Goal: Find specific page/section: Find specific page/section

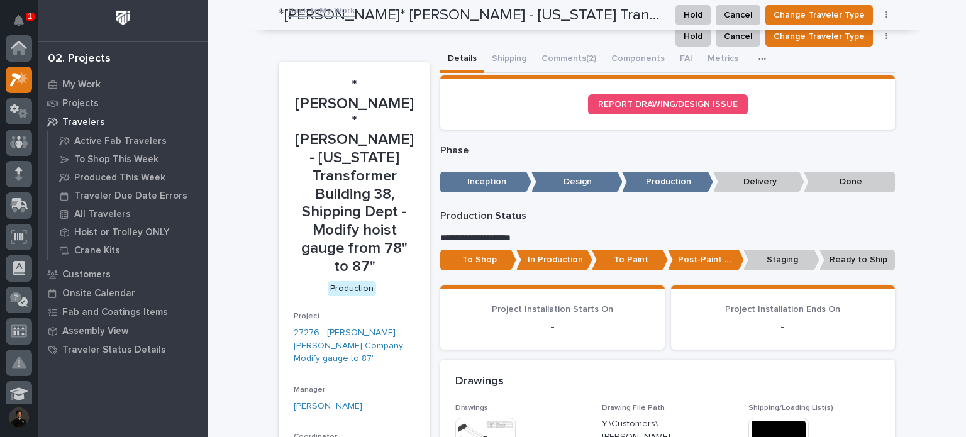
scroll to position [31, 0]
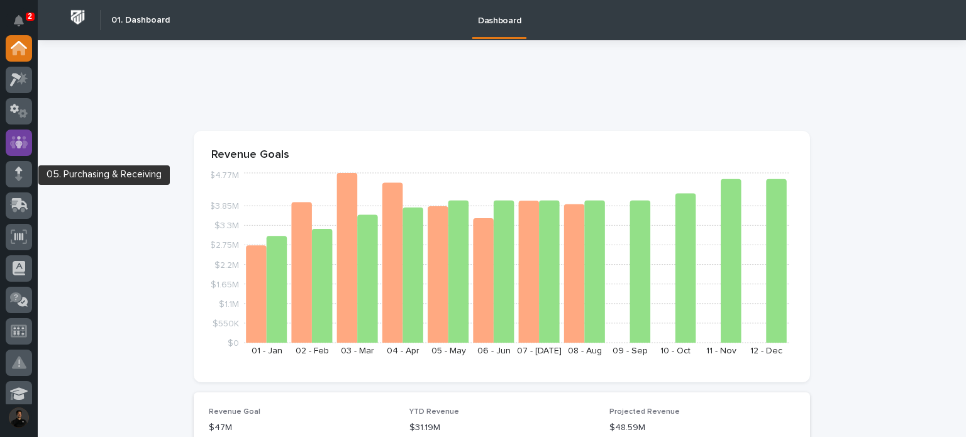
click at [24, 148] on icon at bounding box center [19, 142] width 18 height 13
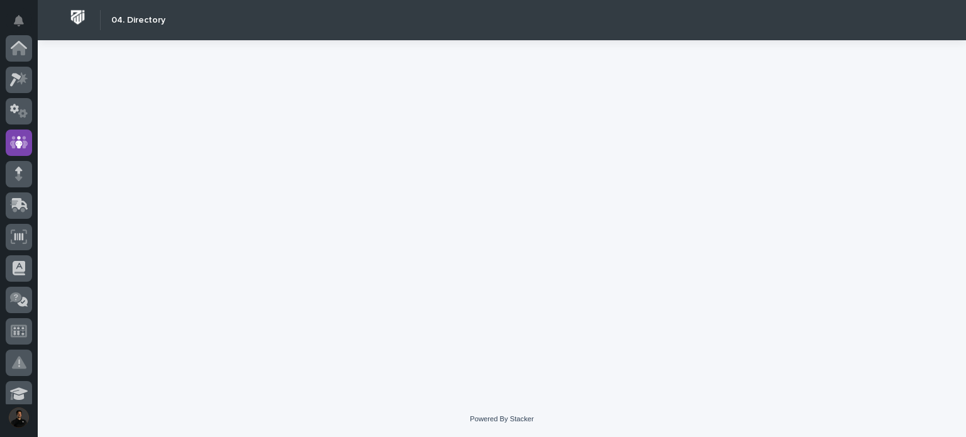
scroll to position [94, 0]
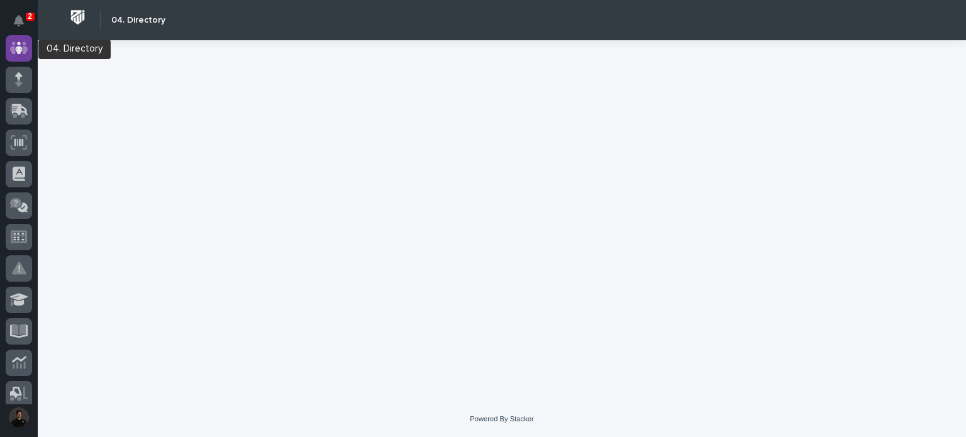
click at [16, 48] on icon at bounding box center [19, 47] width 8 height 13
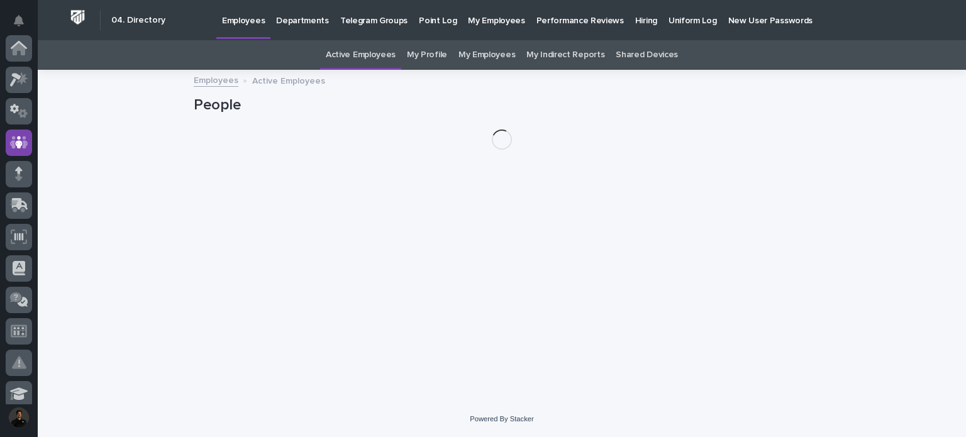
scroll to position [94, 0]
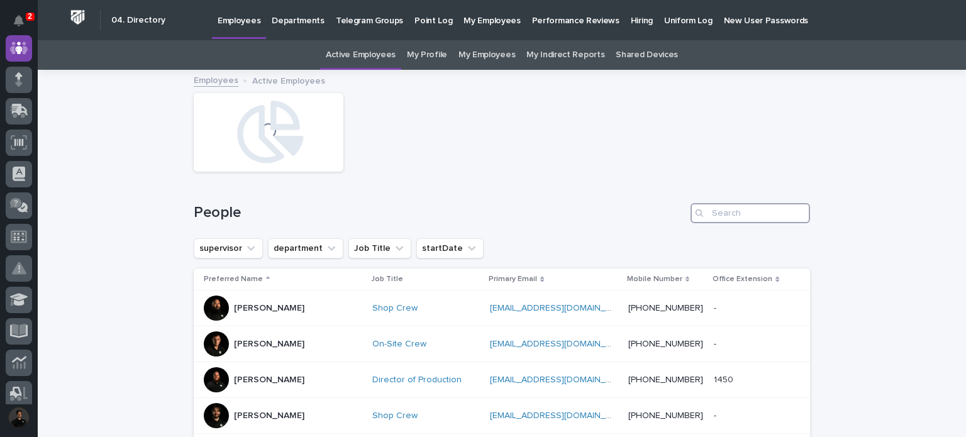
click at [718, 211] on input "Search" at bounding box center [749, 213] width 119 height 20
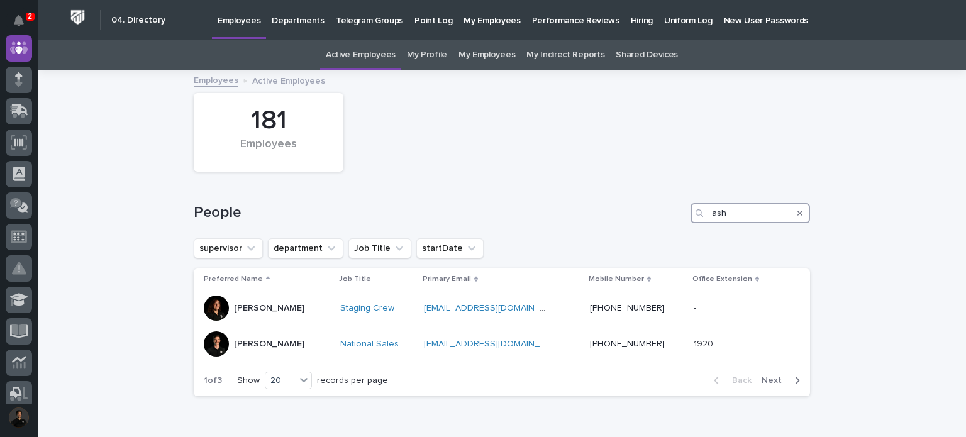
scroll to position [67, 0]
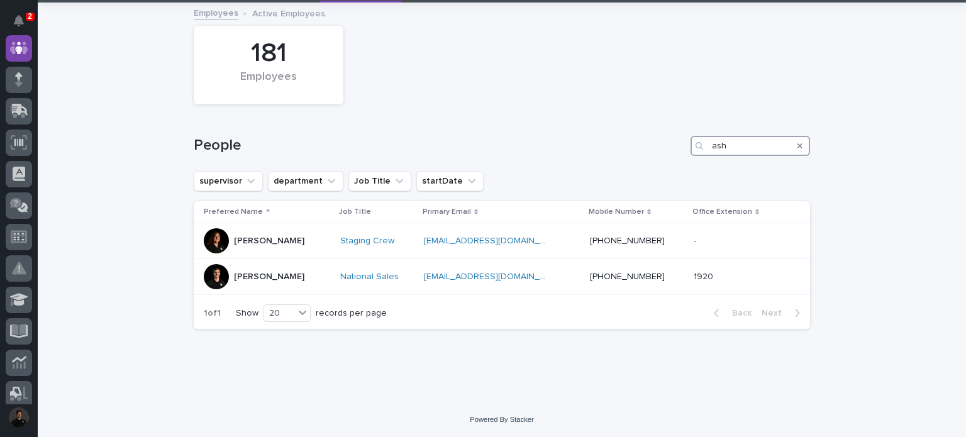
type input "ash"
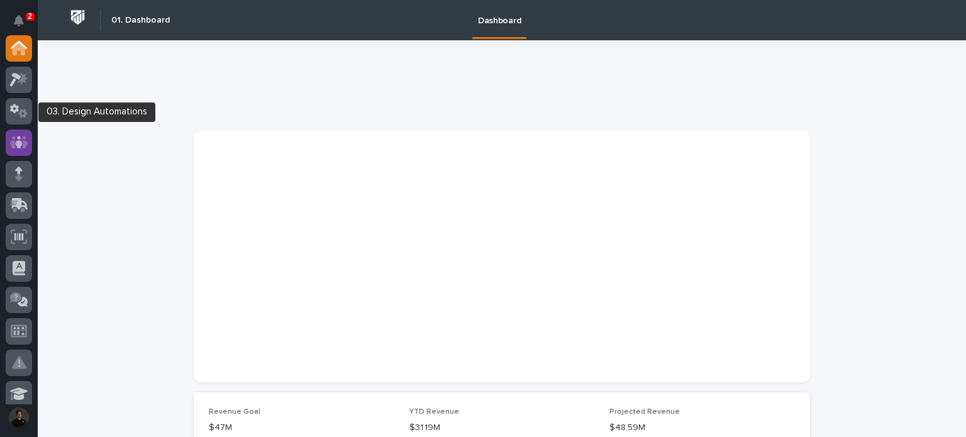
click at [11, 142] on icon at bounding box center [19, 142] width 18 height 13
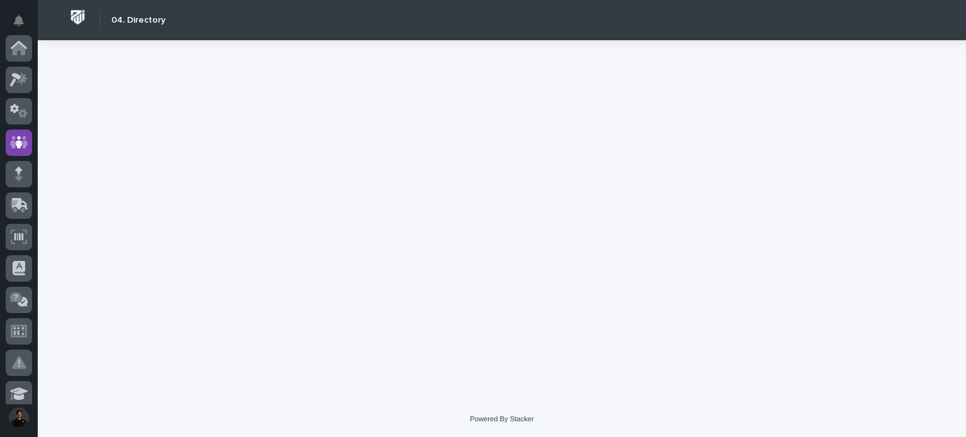
scroll to position [94, 0]
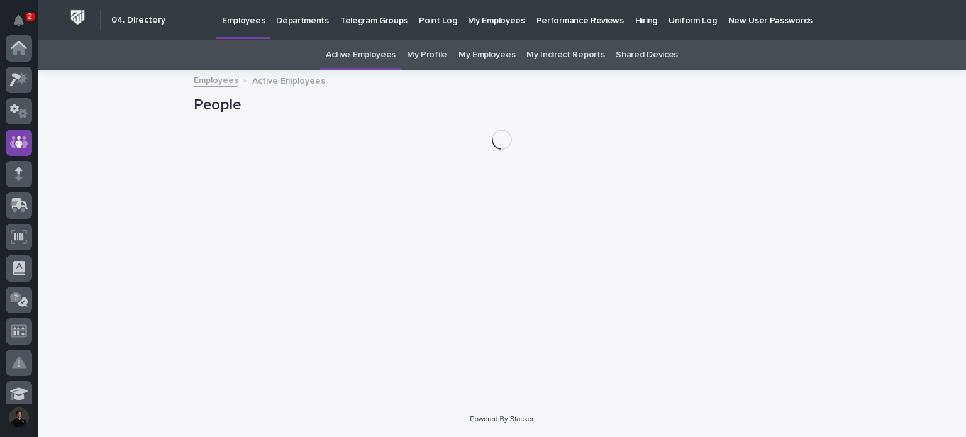
scroll to position [94, 0]
click at [485, 53] on link "My Employees" at bounding box center [486, 55] width 57 height 30
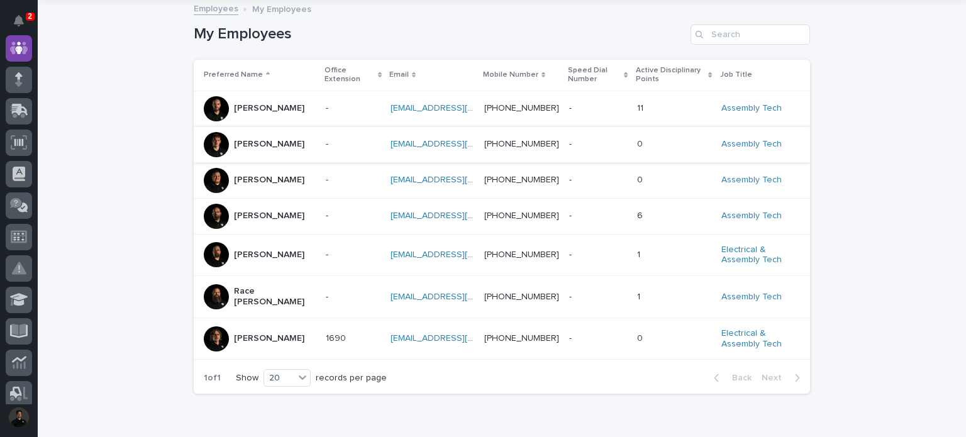
scroll to position [84, 0]
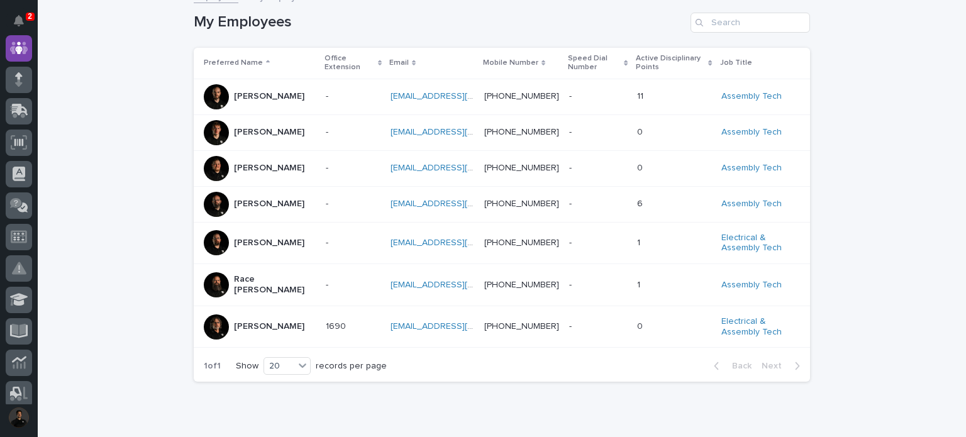
click at [216, 174] on div at bounding box center [216, 168] width 25 height 25
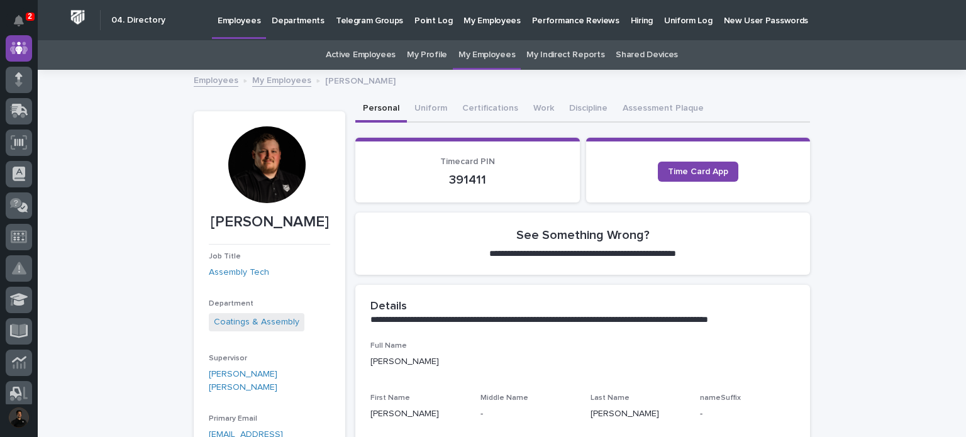
click at [483, 53] on link "My Employees" at bounding box center [486, 55] width 57 height 30
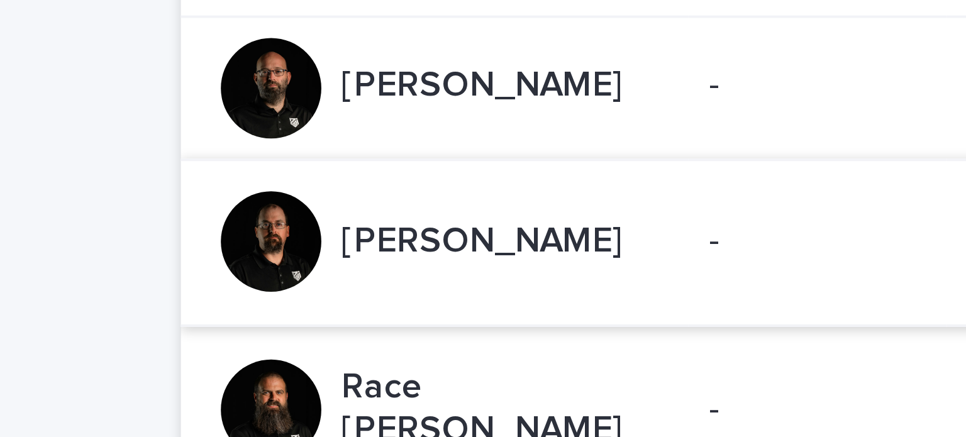
scroll to position [136, 0]
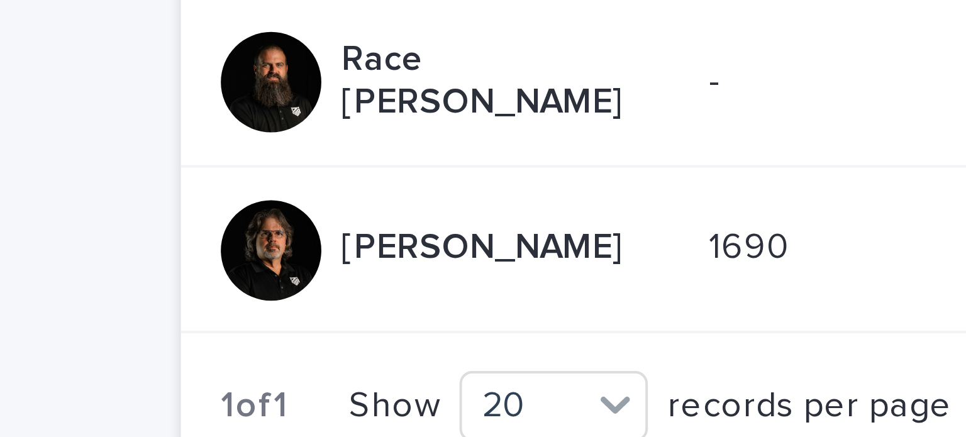
click at [215, 275] on div at bounding box center [216, 274] width 25 height 25
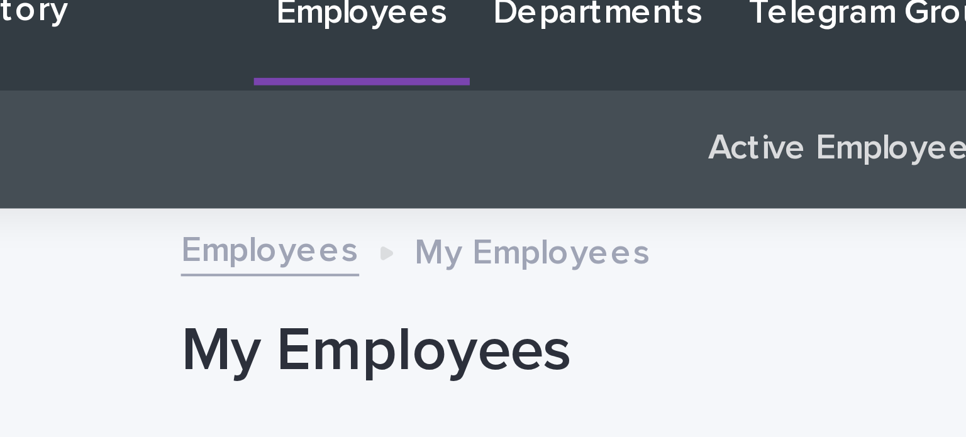
scroll to position [21, 0]
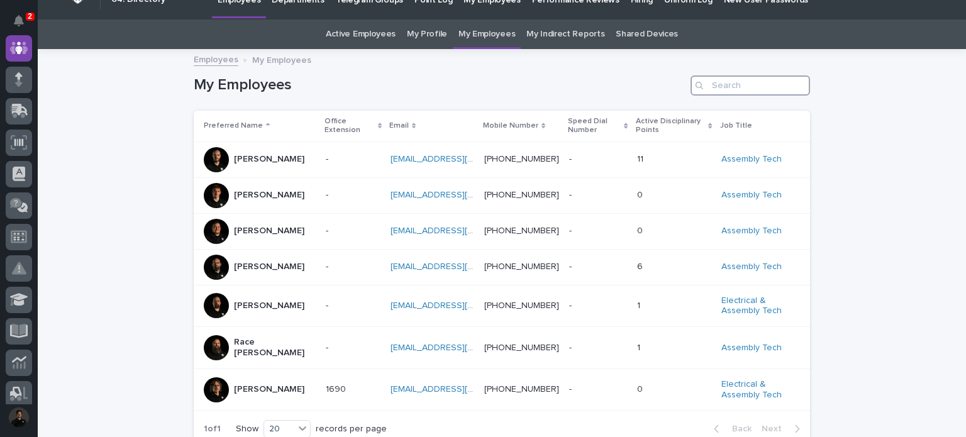
click at [709, 89] on input "Search" at bounding box center [749, 85] width 119 height 20
type input "s"
click at [368, 39] on link "Active Employees" at bounding box center [361, 34] width 70 height 30
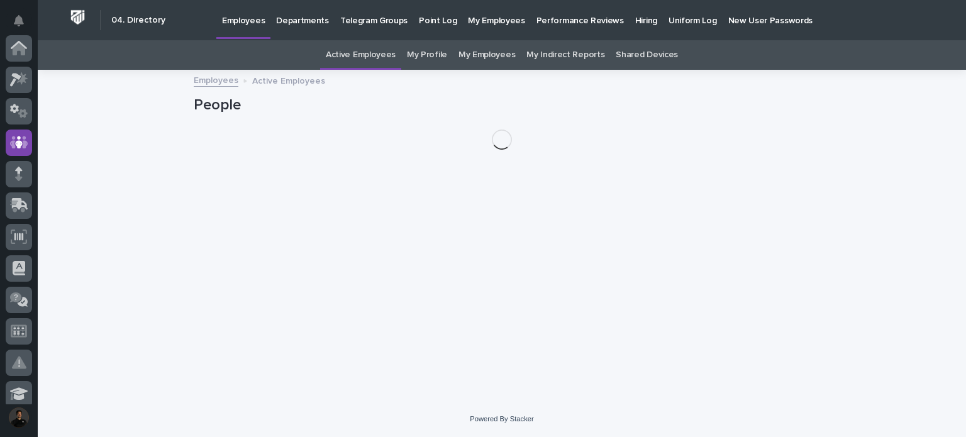
scroll to position [94, 0]
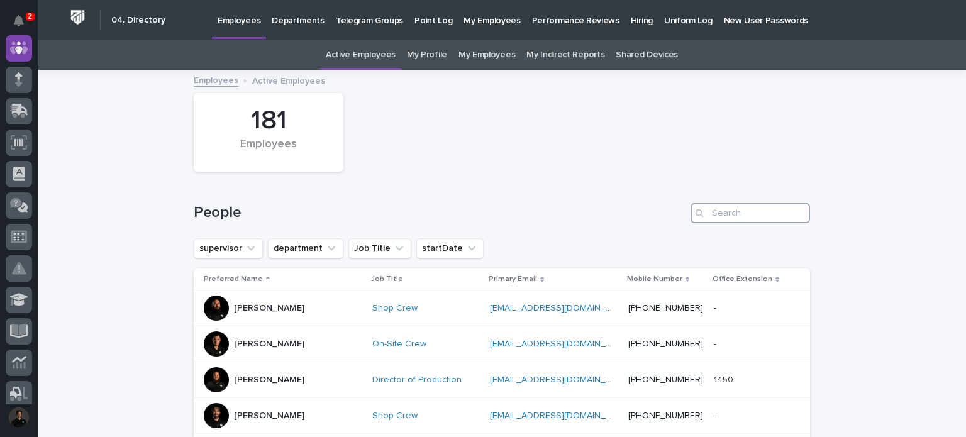
click at [731, 218] on input "Search" at bounding box center [749, 213] width 119 height 20
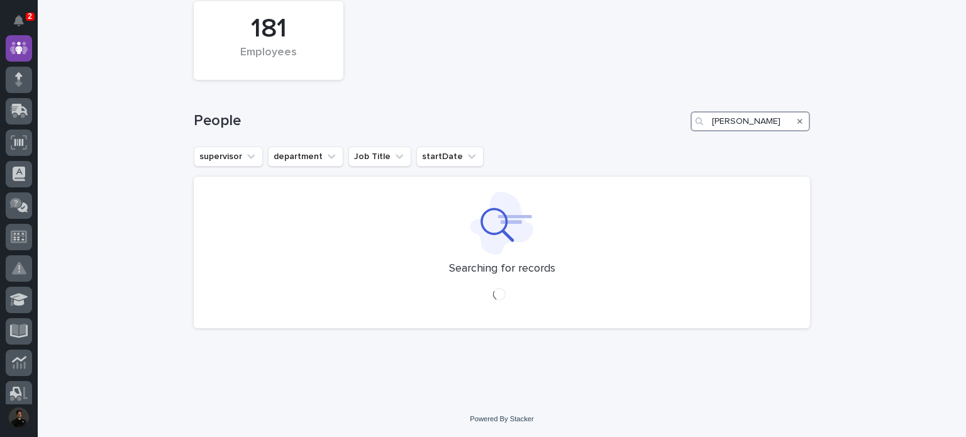
scroll to position [31, 0]
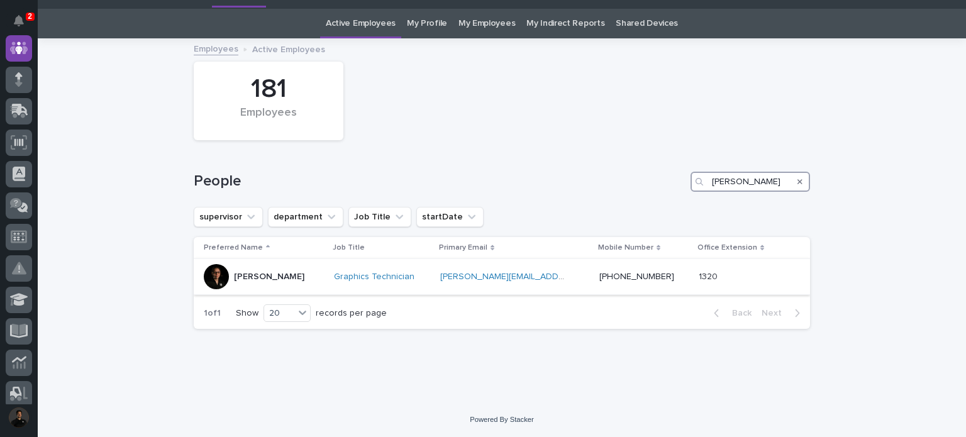
type input "sara"
click at [209, 274] on div at bounding box center [216, 276] width 25 height 25
